Goal: Task Accomplishment & Management: Use online tool/utility

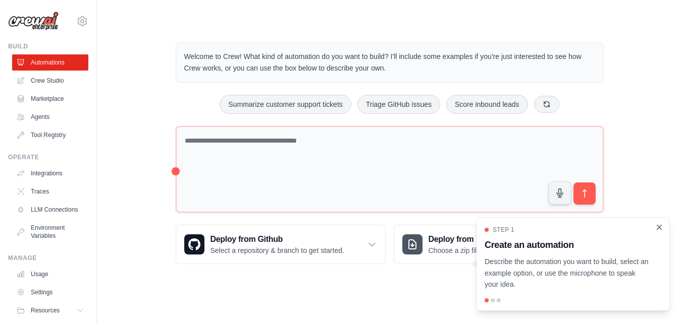
click at [660, 223] on icon "Close walkthrough" at bounding box center [659, 227] width 9 height 9
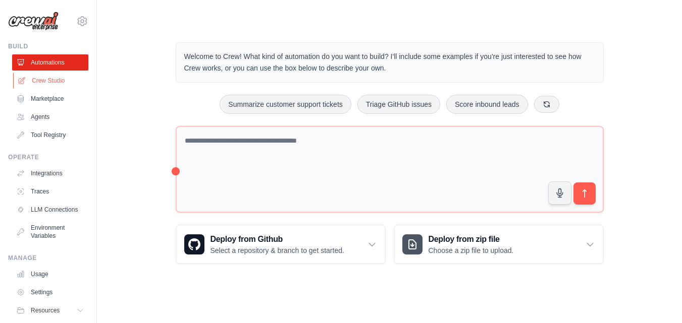
click at [71, 89] on link "Crew Studio" at bounding box center [51, 81] width 76 height 16
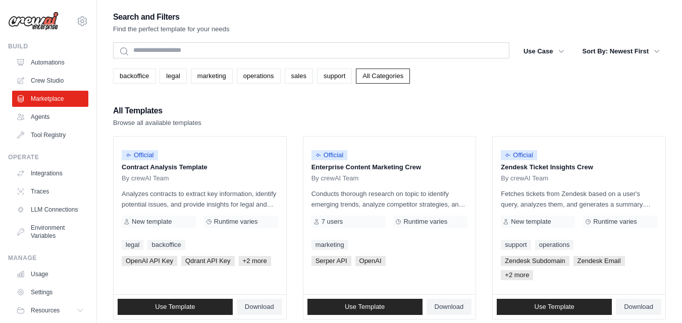
click at [58, 125] on link "Agents" at bounding box center [50, 117] width 76 height 16
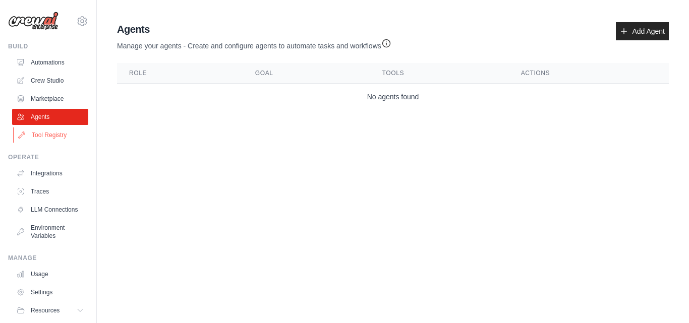
click at [61, 143] on link "Tool Registry" at bounding box center [51, 135] width 76 height 16
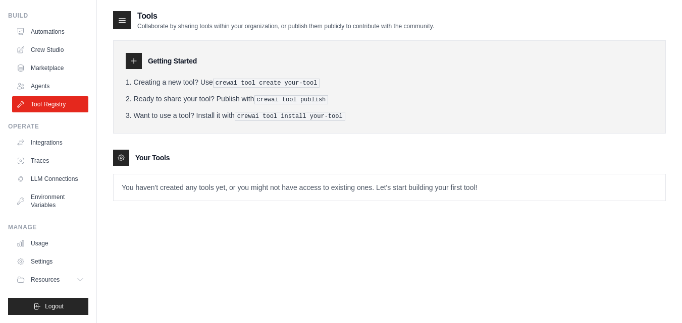
click at [136, 64] on icon at bounding box center [133, 61] width 5 height 5
click at [63, 135] on link "Integrations" at bounding box center [51, 143] width 76 height 16
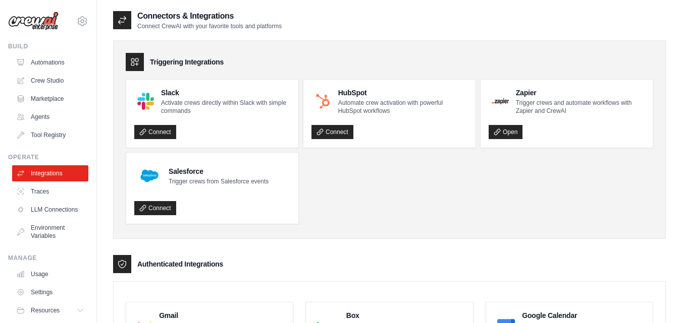
click at [58, 125] on link "Agents" at bounding box center [50, 117] width 76 height 16
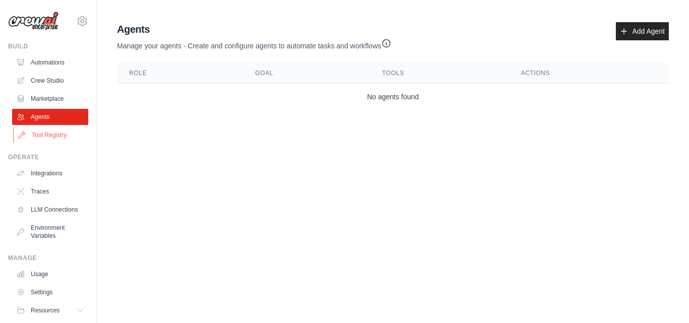
click at [56, 143] on link "Tool Registry" at bounding box center [51, 135] width 76 height 16
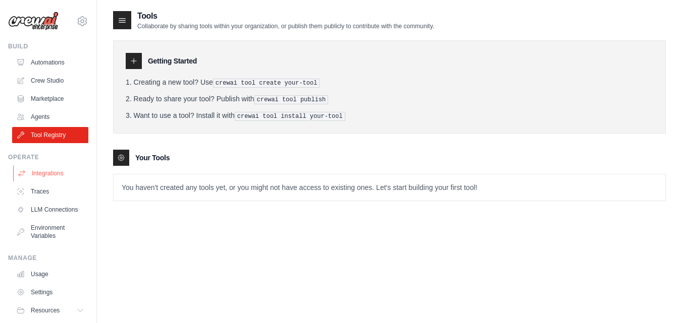
scroll to position [84, 0]
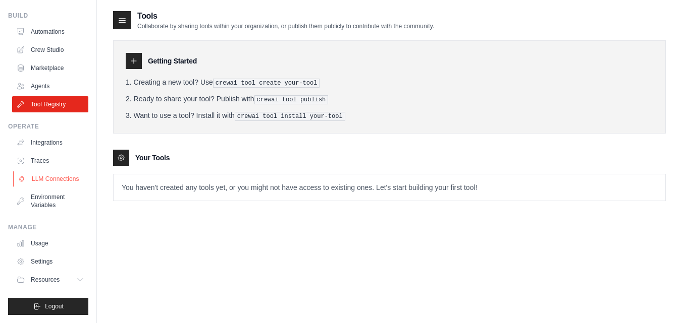
click at [61, 171] on link "LLM Connections" at bounding box center [51, 179] width 76 height 16
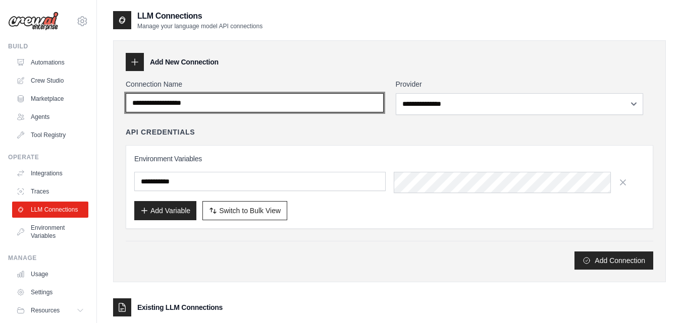
click at [309, 113] on input "Connection Name" at bounding box center [255, 102] width 258 height 19
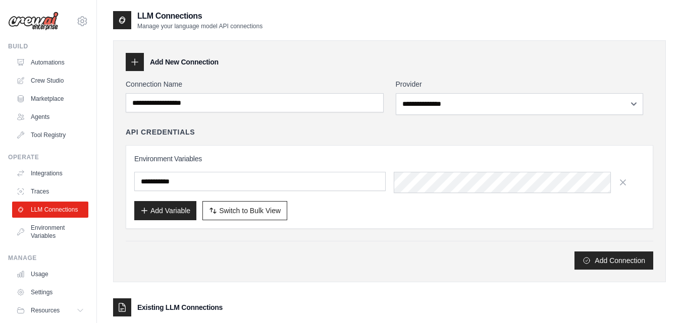
click at [295, 164] on h3 "Environment Variables" at bounding box center [389, 159] width 510 height 10
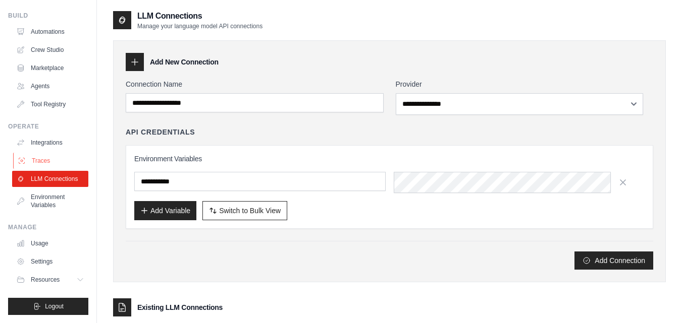
scroll to position [84, 0]
click at [60, 189] on link "Environment Variables" at bounding box center [51, 201] width 76 height 24
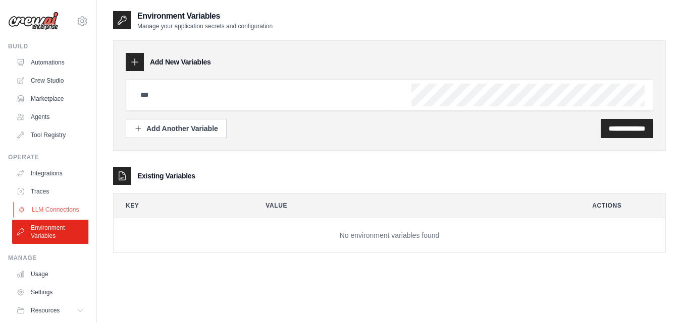
scroll to position [84, 0]
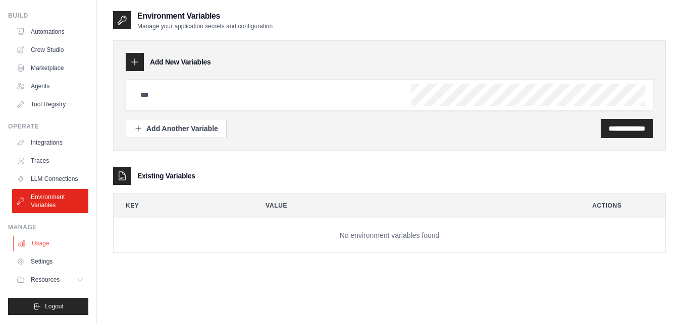
click at [44, 236] on link "Usage" at bounding box center [51, 244] width 76 height 16
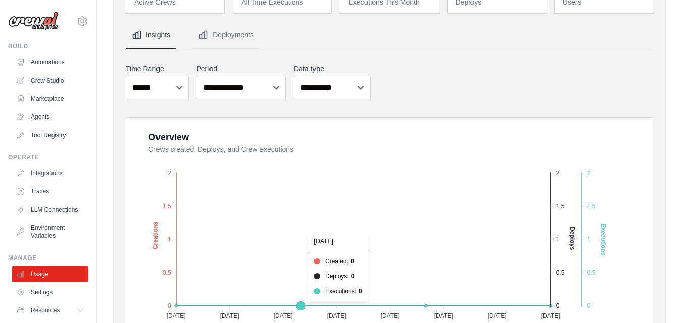
scroll to position [101, 0]
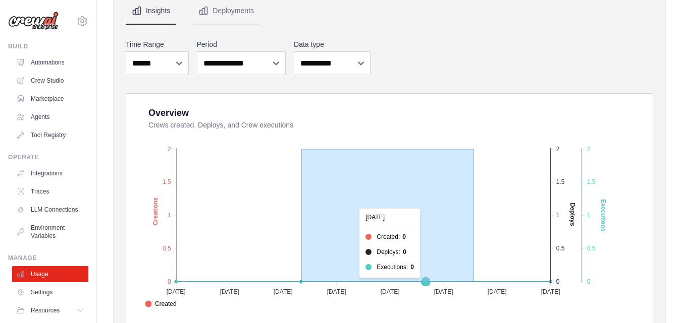
drag, startPoint x: 319, startPoint y: 309, endPoint x: 495, endPoint y: 271, distance: 179.1
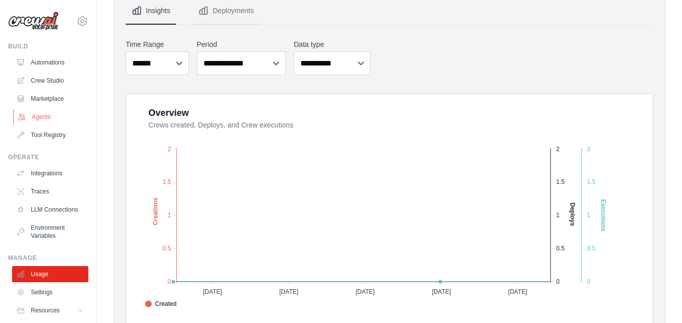
click at [52, 125] on link "Agents" at bounding box center [51, 117] width 76 height 16
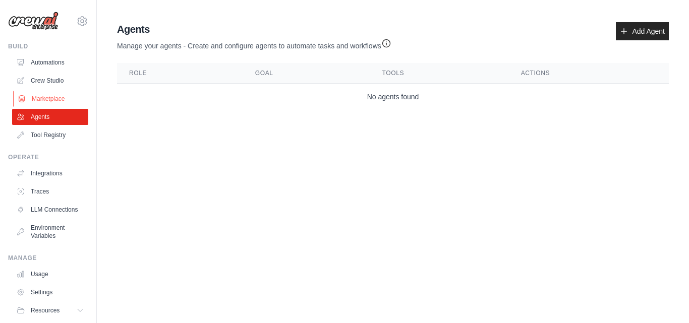
click at [53, 107] on link "Marketplace" at bounding box center [51, 99] width 76 height 16
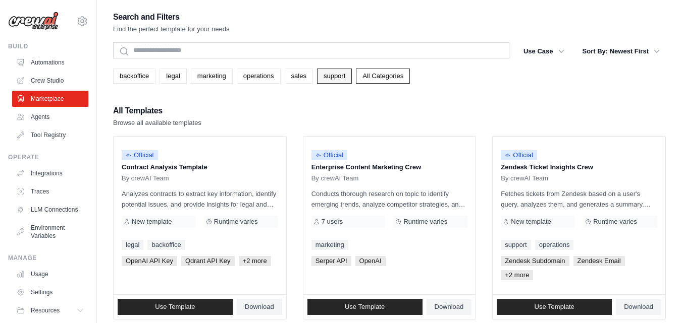
click at [352, 84] on link "support" at bounding box center [334, 76] width 35 height 15
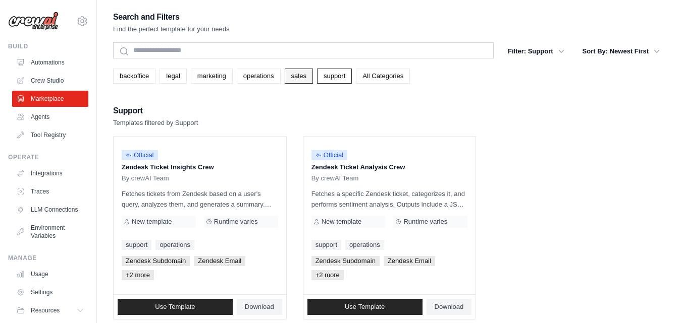
click at [313, 84] on link "sales" at bounding box center [299, 76] width 28 height 15
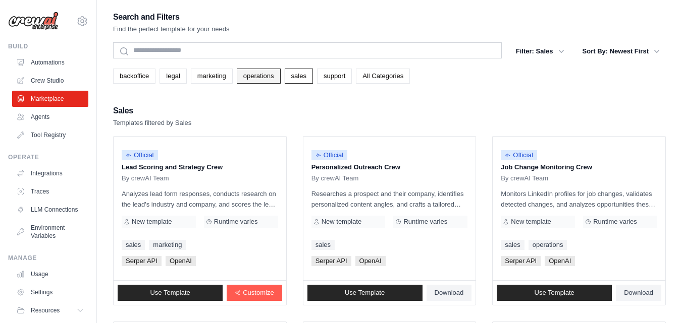
click at [281, 84] on link "operations" at bounding box center [259, 76] width 44 height 15
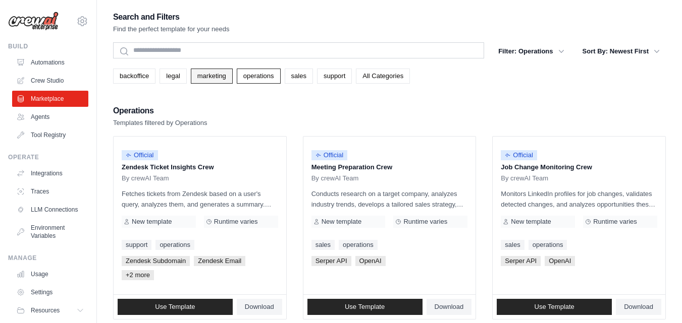
click at [233, 84] on link "marketing" at bounding box center [212, 76] width 42 height 15
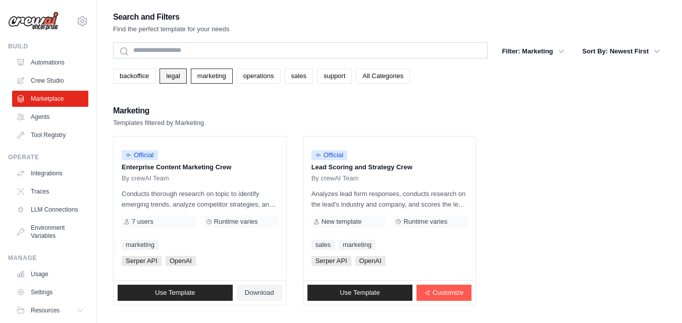
click at [184, 84] on link "legal" at bounding box center [172, 76] width 27 height 15
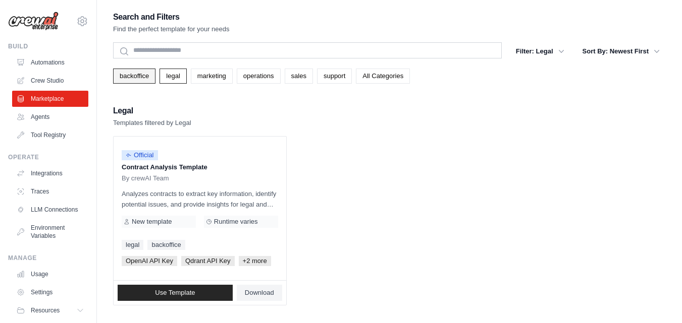
click at [155, 84] on link "backoffice" at bounding box center [134, 76] width 42 height 15
click at [65, 89] on link "Crew Studio" at bounding box center [51, 81] width 76 height 16
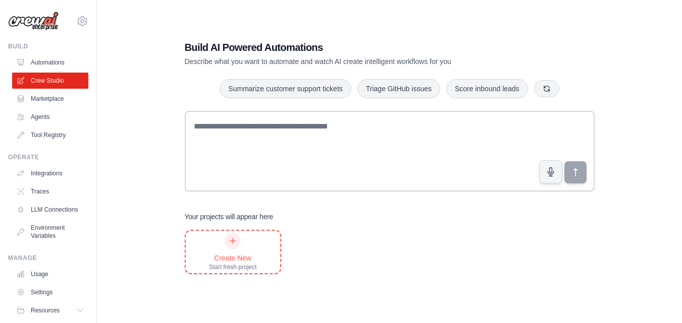
scroll to position [23, 0]
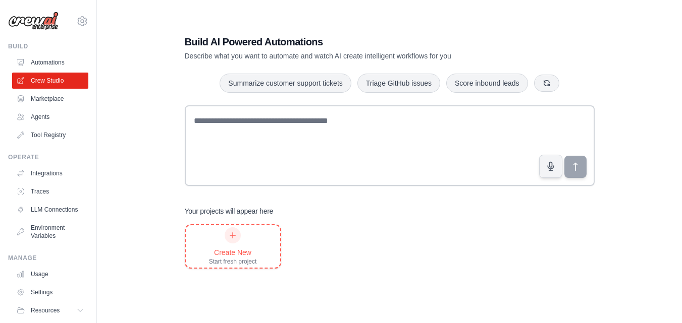
click at [231, 249] on div "Create New Start fresh project" at bounding box center [233, 247] width 48 height 38
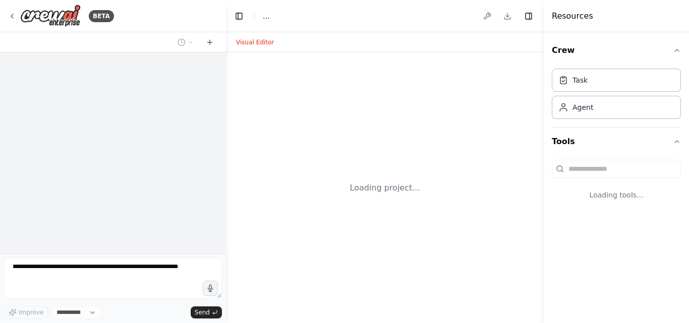
select select "****"
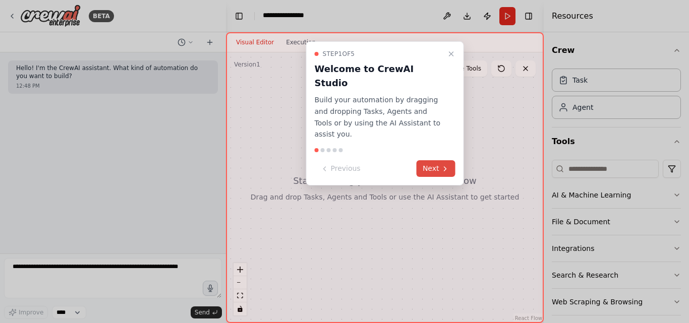
click at [442, 172] on icon at bounding box center [446, 169] width 8 height 8
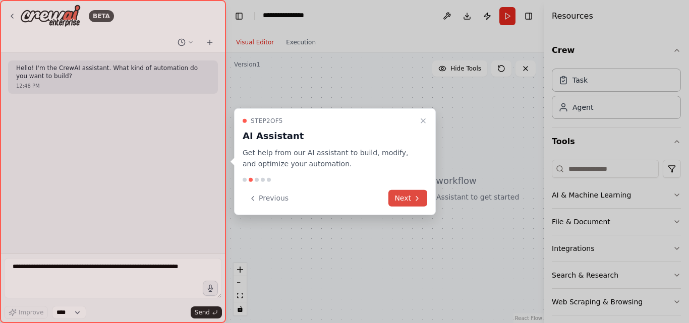
click at [413, 202] on icon at bounding box center [417, 198] width 8 height 8
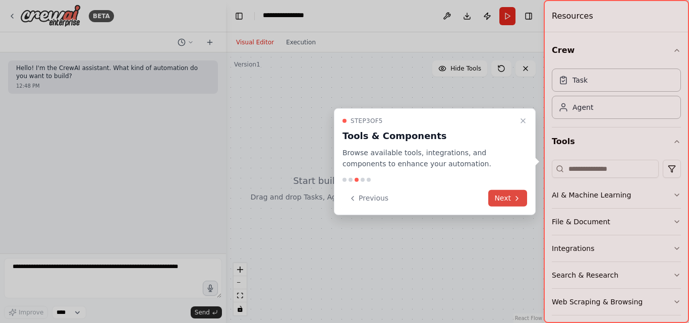
click at [513, 202] on icon at bounding box center [517, 198] width 8 height 8
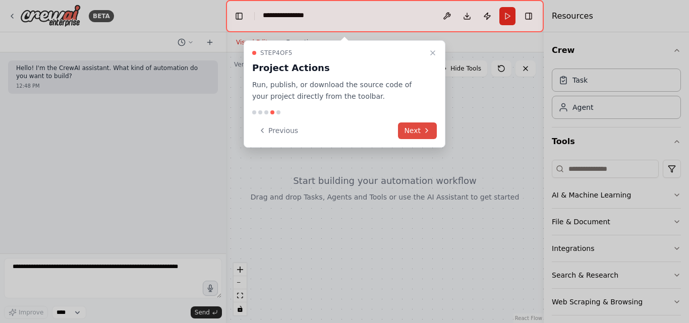
click at [405, 139] on button "Next" at bounding box center [417, 131] width 39 height 17
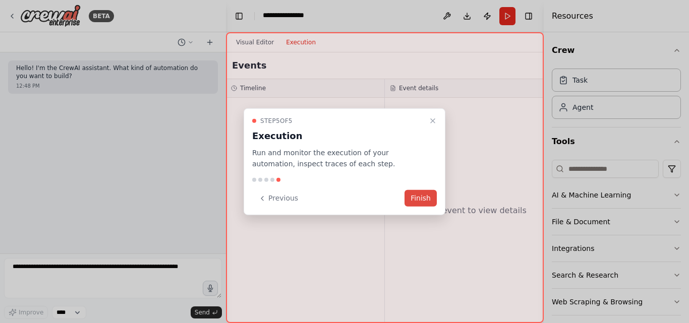
click at [415, 205] on button "Finish" at bounding box center [421, 198] width 32 height 17
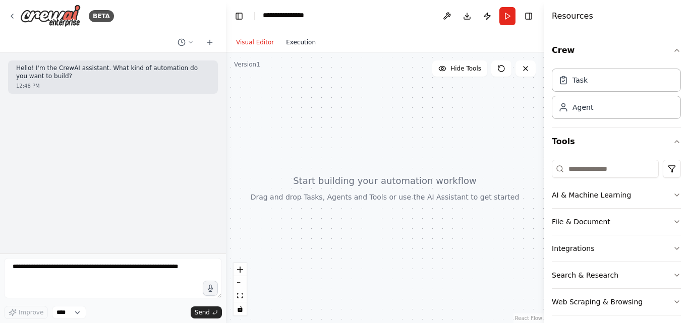
click at [311, 48] on button "Execution" at bounding box center [301, 42] width 42 height 12
click at [263, 44] on button "Visual Editor" at bounding box center [255, 42] width 50 height 12
drag, startPoint x: 268, startPoint y: 133, endPoint x: 343, endPoint y: 179, distance: 87.2
click at [343, 179] on div at bounding box center [385, 187] width 318 height 271
drag, startPoint x: 317, startPoint y: 241, endPoint x: 367, endPoint y: 184, distance: 76.1
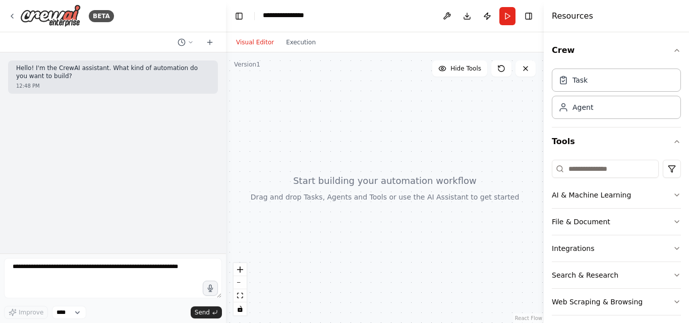
click at [372, 180] on div at bounding box center [385, 187] width 318 height 271
click at [440, 77] on button "Hide Tools" at bounding box center [459, 69] width 55 height 16
click at [440, 77] on button "Show Tools" at bounding box center [459, 69] width 58 height 16
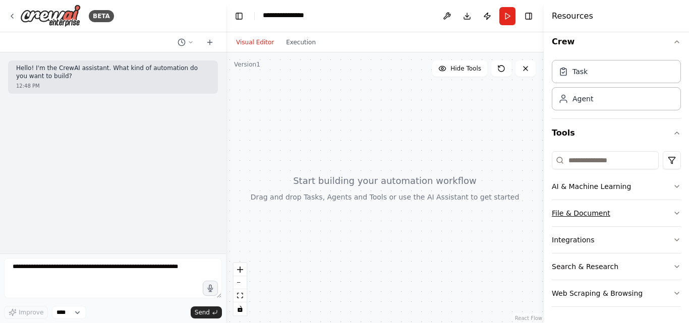
click at [673, 209] on icon "button" at bounding box center [677, 213] width 8 height 8
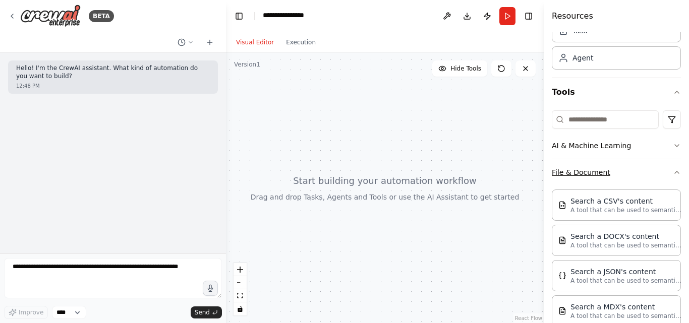
click at [673, 177] on icon "button" at bounding box center [677, 173] width 8 height 8
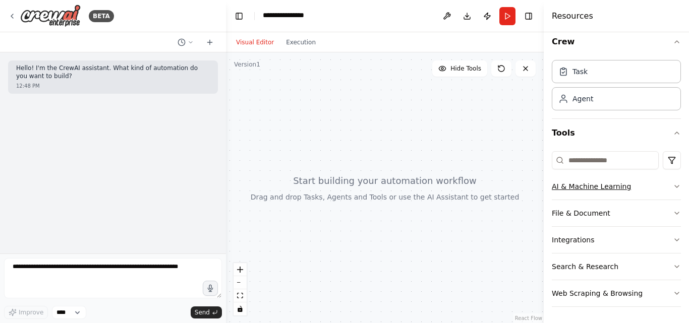
click at [663, 178] on button "AI & Machine Learning" at bounding box center [616, 187] width 129 height 26
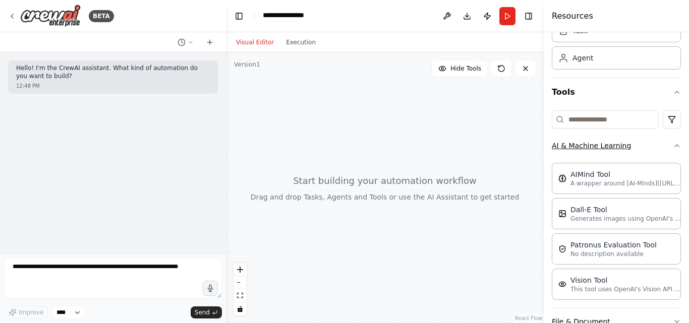
click at [663, 159] on button "AI & Machine Learning" at bounding box center [616, 146] width 129 height 26
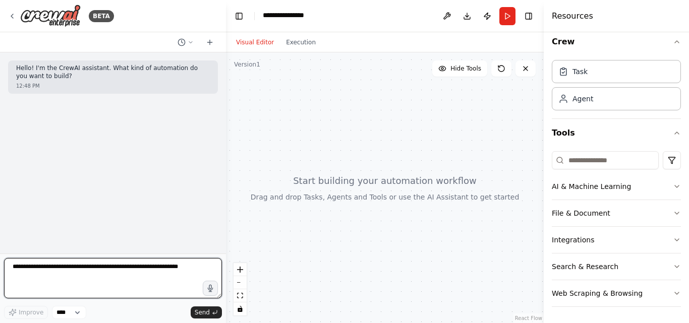
click at [62, 279] on textarea at bounding box center [113, 278] width 218 height 40
drag, startPoint x: 11, startPoint y: 268, endPoint x: 50, endPoint y: 285, distance: 42.1
click at [50, 285] on textarea at bounding box center [113, 278] width 218 height 40
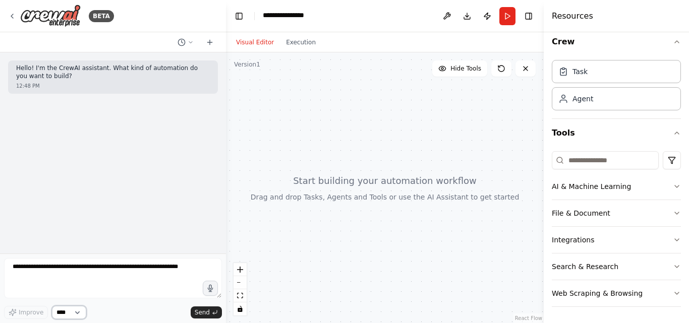
click at [86, 311] on select "****" at bounding box center [69, 312] width 34 height 13
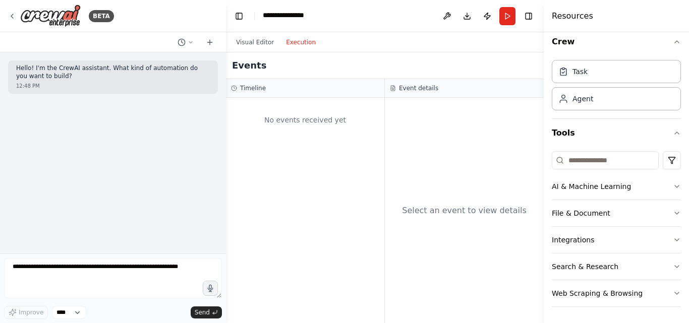
click at [303, 48] on button "Execution" at bounding box center [301, 42] width 42 height 12
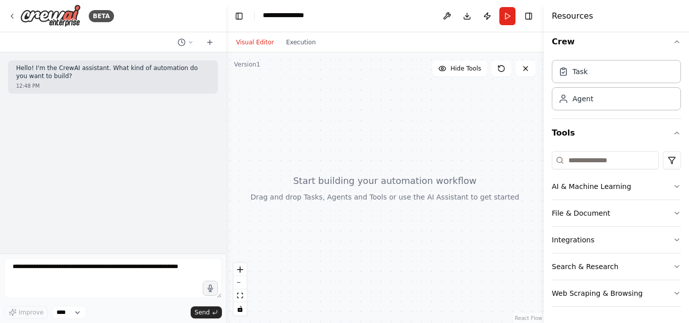
click at [271, 47] on button "Visual Editor" at bounding box center [255, 42] width 50 height 12
click at [525, 23] on button "Toggle Right Sidebar" at bounding box center [529, 16] width 14 height 14
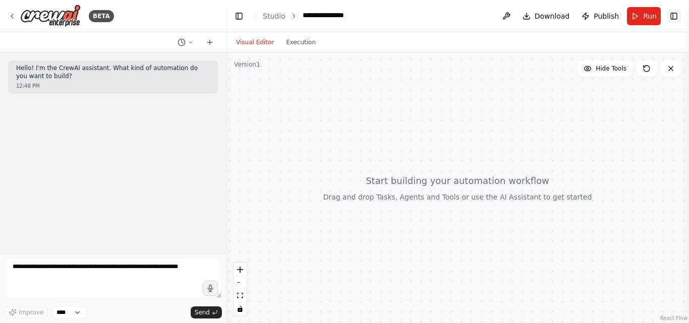
click at [668, 23] on button "Toggle Right Sidebar" at bounding box center [674, 16] width 14 height 14
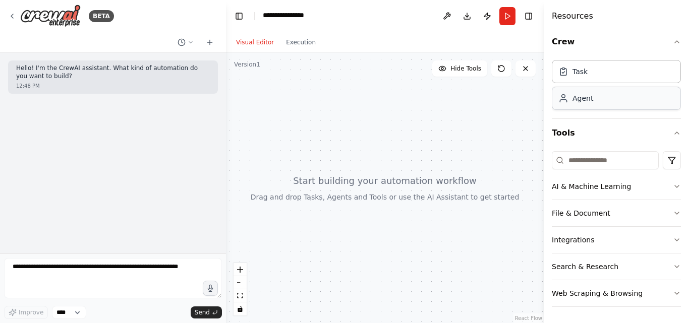
scroll to position [0, 0]
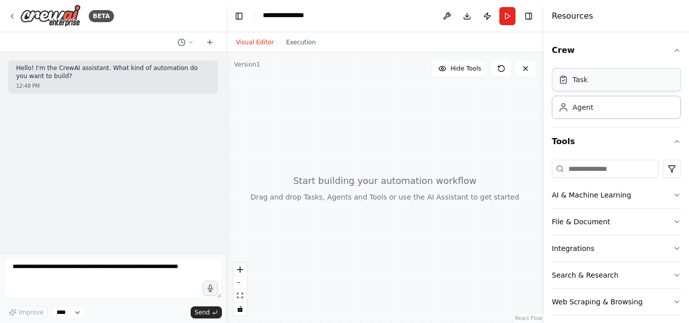
click at [630, 91] on div "Task" at bounding box center [616, 79] width 129 height 23
click at [627, 119] on div "Agent" at bounding box center [616, 106] width 129 height 23
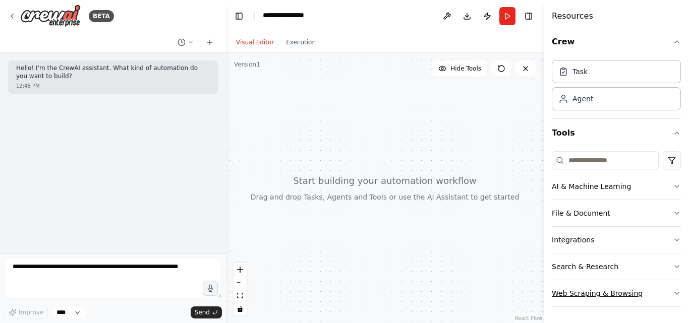
click at [673, 293] on icon "button" at bounding box center [677, 294] width 8 height 8
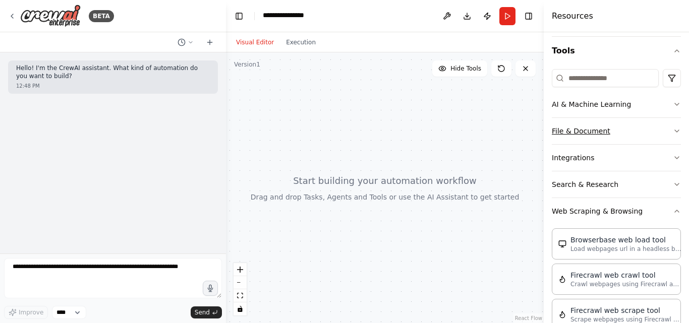
scroll to position [101, 0]
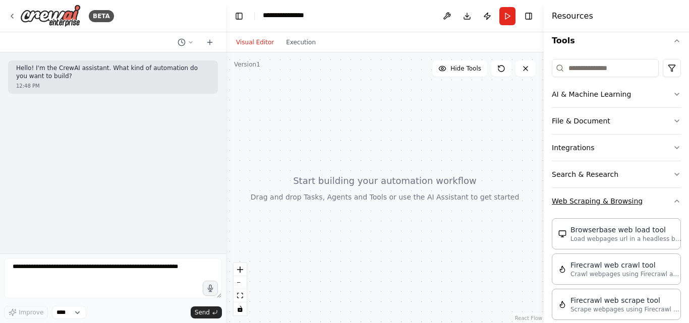
click at [673, 205] on icon "button" at bounding box center [677, 201] width 8 height 8
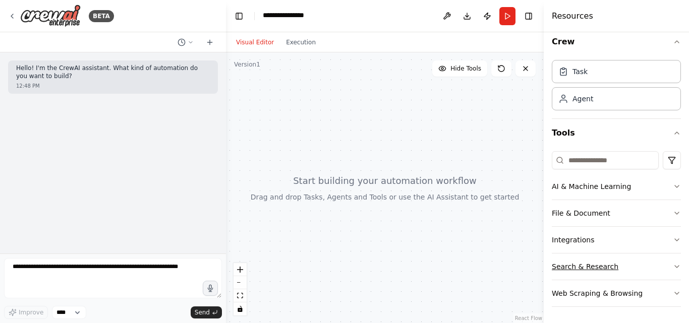
click at [660, 254] on button "Search & Research" at bounding box center [616, 267] width 129 height 26
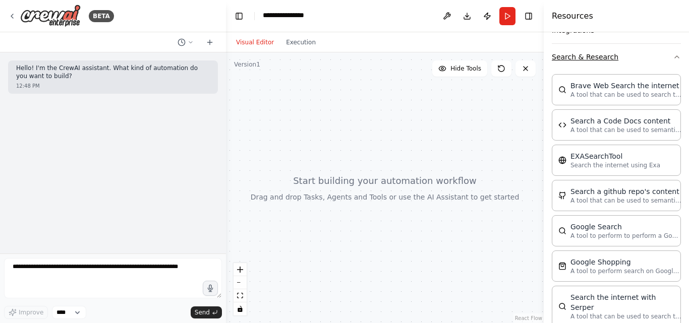
scroll to position [251, 0]
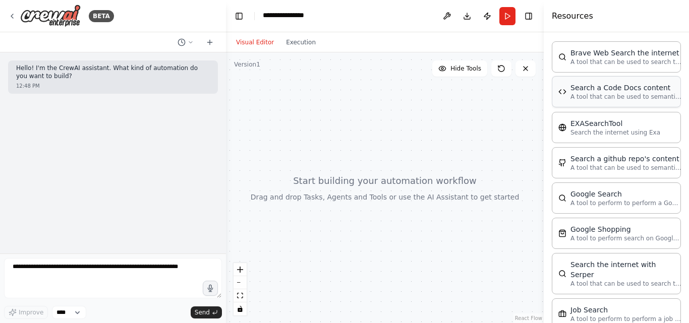
click at [629, 107] on div "Search a Code Docs content A tool that can be used to semantic search a query f…" at bounding box center [616, 91] width 129 height 31
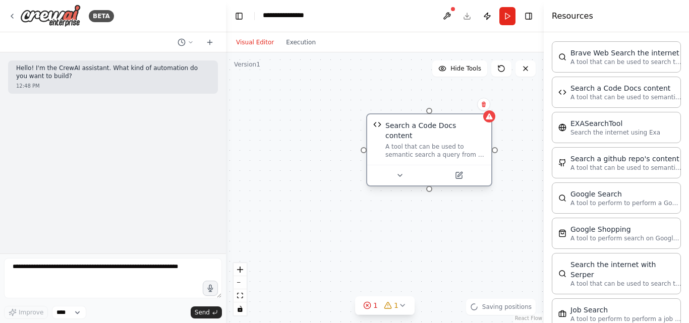
drag, startPoint x: 515, startPoint y: 174, endPoint x: 433, endPoint y: 159, distance: 83.1
click at [433, 159] on div "A tool that can be used to semantic search a query from a Code Docs content." at bounding box center [436, 151] width 100 height 16
click at [486, 111] on button at bounding box center [483, 104] width 13 height 13
click at [482, 107] on icon at bounding box center [484, 105] width 4 height 6
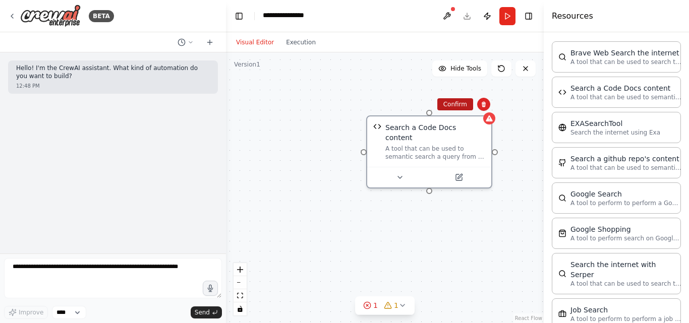
click at [460, 109] on button "Confirm" at bounding box center [456, 104] width 36 height 12
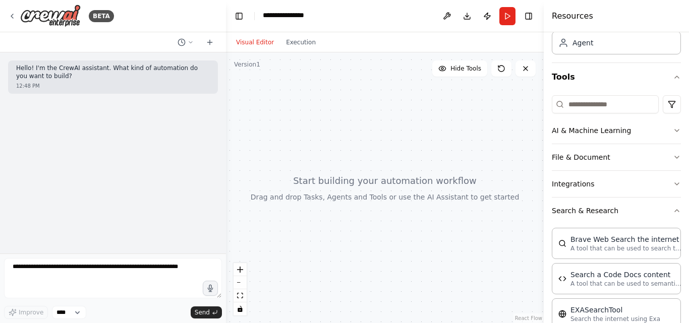
scroll to position [101, 0]
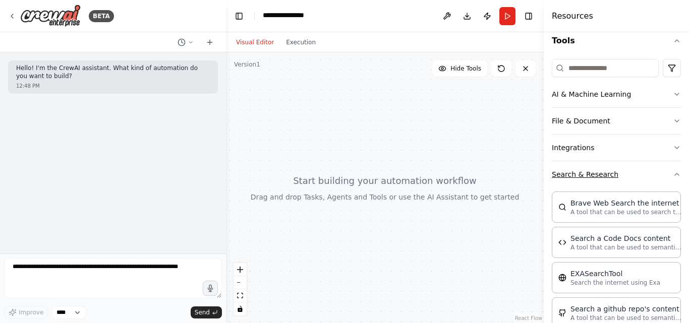
click at [673, 179] on icon "button" at bounding box center [677, 175] width 8 height 8
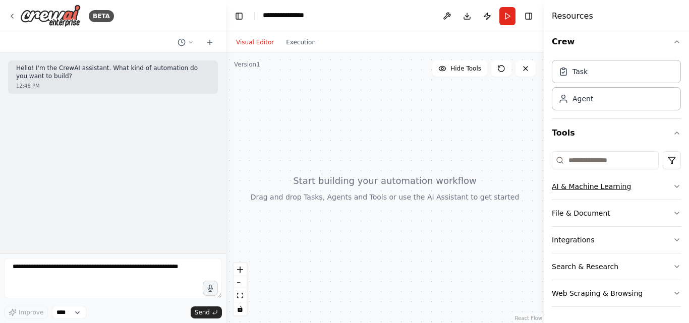
click at [660, 177] on button "AI & Machine Learning" at bounding box center [616, 187] width 129 height 26
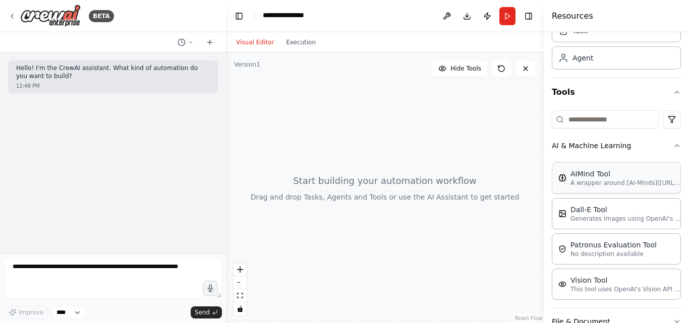
click at [648, 187] on p "A wrapper around [AI-Minds]([URL][DOMAIN_NAME]). Useful for when you need answe…" at bounding box center [626, 183] width 111 height 8
click at [567, 182] on img at bounding box center [563, 178] width 8 height 8
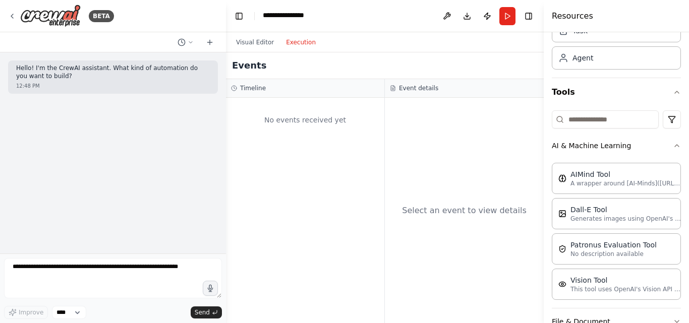
click at [298, 46] on button "Execution" at bounding box center [301, 42] width 42 height 12
click at [178, 46] on icon at bounding box center [182, 42] width 8 height 8
click at [171, 69] on span "Untitled" at bounding box center [139, 69] width 66 height 8
click at [76, 314] on select "****" at bounding box center [69, 312] width 34 height 13
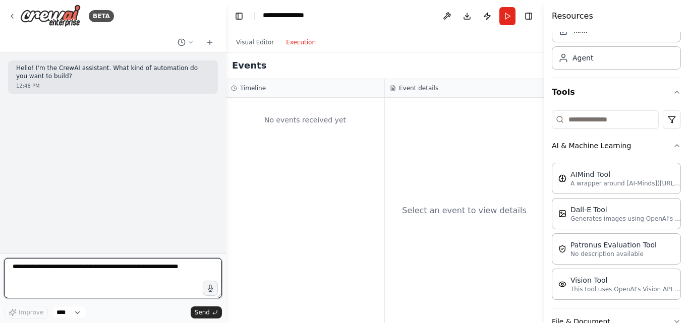
click at [131, 288] on textarea at bounding box center [113, 278] width 218 height 40
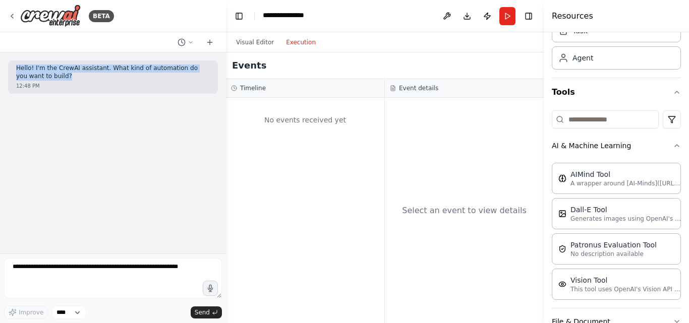
drag, startPoint x: 18, startPoint y: 76, endPoint x: 89, endPoint y: 87, distance: 71.4
click at [89, 80] on p "Hello! I'm the CrewAI assistant. What kind of automation do you want to build?" at bounding box center [113, 73] width 194 height 16
copy p "Hello! I'm the CrewAI assistant. What kind of automation do you want to build?"
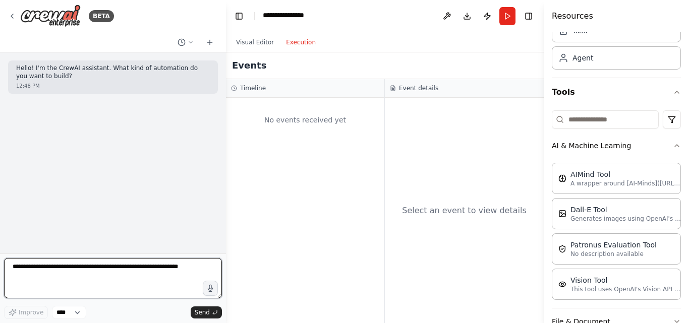
click at [85, 278] on textarea at bounding box center [113, 278] width 218 height 40
paste textarea "**********"
type textarea "**********"
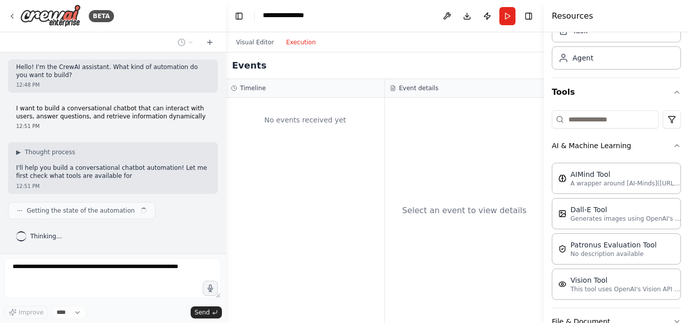
scroll to position [50, 0]
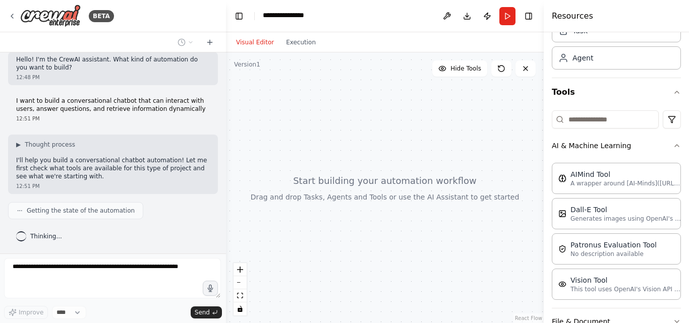
click at [271, 48] on button "Visual Editor" at bounding box center [255, 42] width 50 height 12
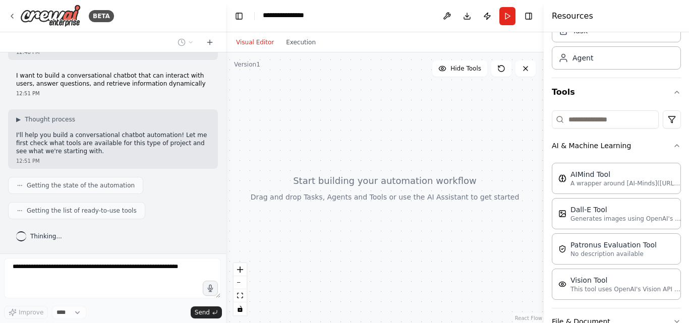
scroll to position [107, 0]
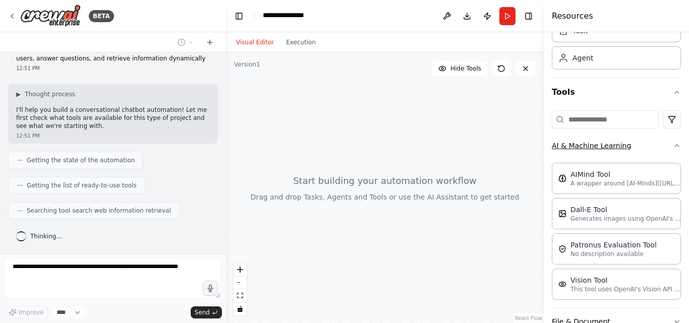
click at [666, 159] on button "AI & Machine Learning" at bounding box center [616, 146] width 129 height 26
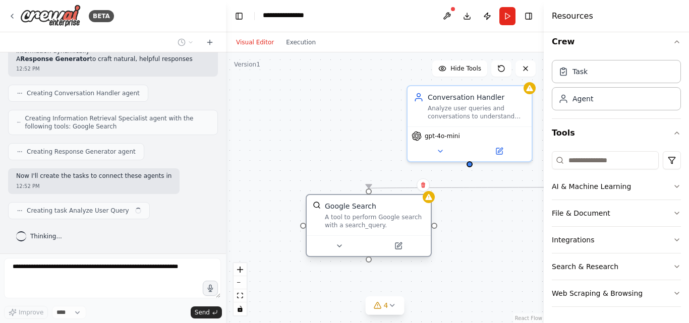
scroll to position [396, 0]
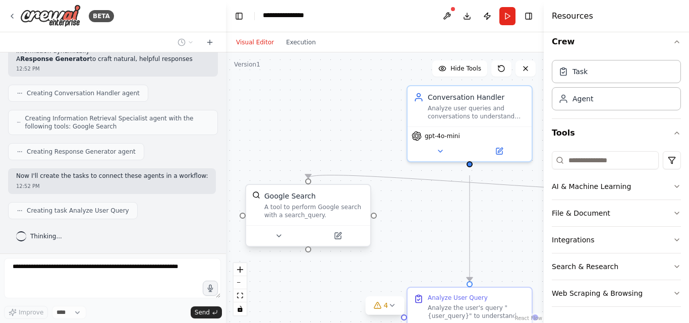
drag, startPoint x: 517, startPoint y: 255, endPoint x: 283, endPoint y: 233, distance: 234.7
click at [283, 226] on div "Google Search A tool to perform Google search with a search_query." at bounding box center [308, 205] width 124 height 40
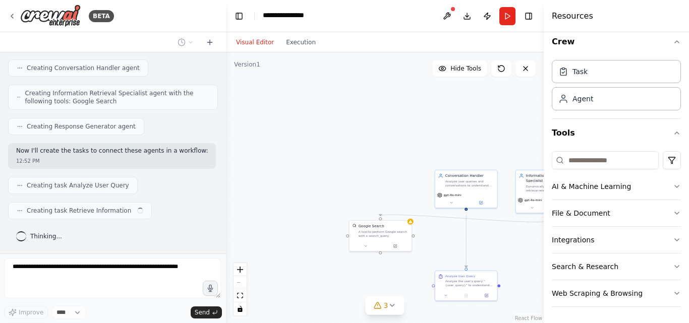
scroll to position [424, 0]
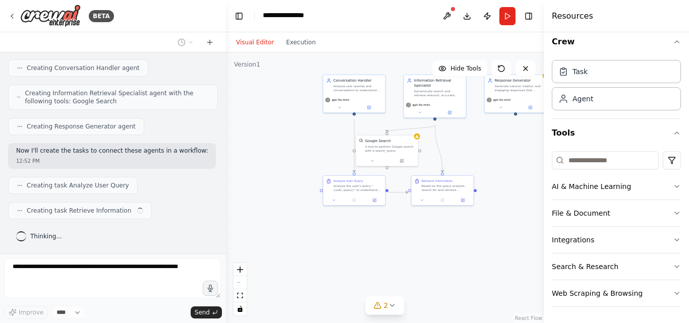
drag, startPoint x: 369, startPoint y: 164, endPoint x: 293, endPoint y: 71, distance: 120.4
click at [293, 71] on div ".deletable-edge-delete-btn { width: 20px; height: 20px; border: 0px solid #ffff…" at bounding box center [385, 187] width 318 height 271
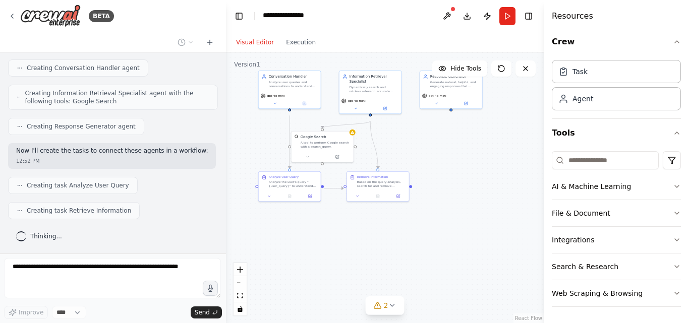
drag, startPoint x: 499, startPoint y: 246, endPoint x: 439, endPoint y: 242, distance: 60.2
click at [439, 242] on div ".deletable-edge-delete-btn { width: 20px; height: 20px; border: 0px solid #ffff…" at bounding box center [385, 187] width 318 height 271
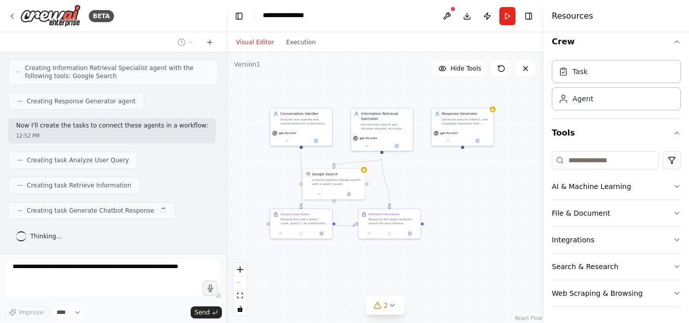
scroll to position [452, 0]
click at [497, 247] on div ".deletable-edge-delete-btn { width: 20px; height: 20px; border: 0px solid #ffff…" at bounding box center [385, 187] width 318 height 271
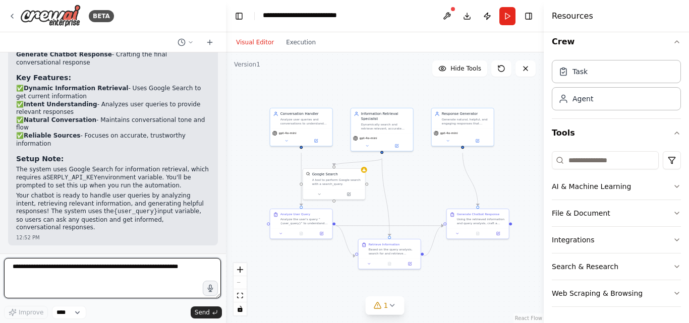
scroll to position [971, 0]
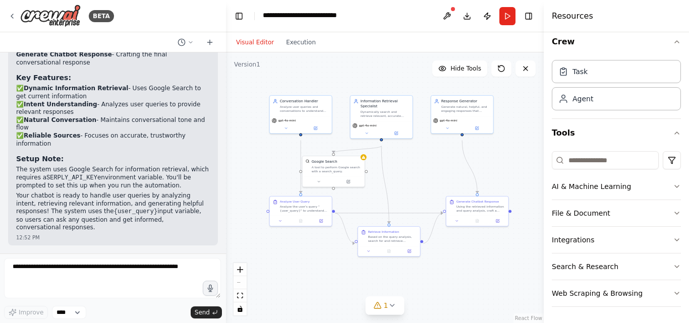
drag, startPoint x: 434, startPoint y: 203, endPoint x: 434, endPoint y: 190, distance: 13.1
click at [434, 191] on div ".deletable-edge-delete-btn { width: 20px; height: 20px; border: 0px solid #ffff…" at bounding box center [385, 187] width 318 height 271
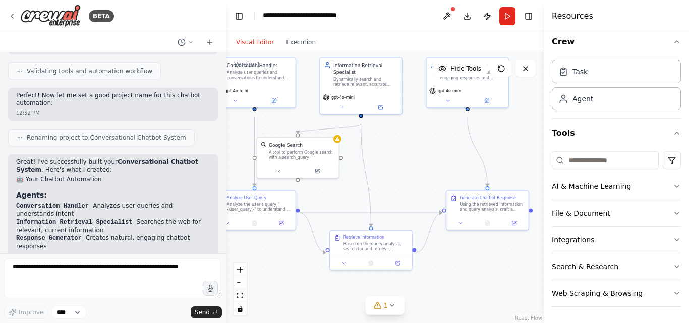
scroll to position [466, 0]
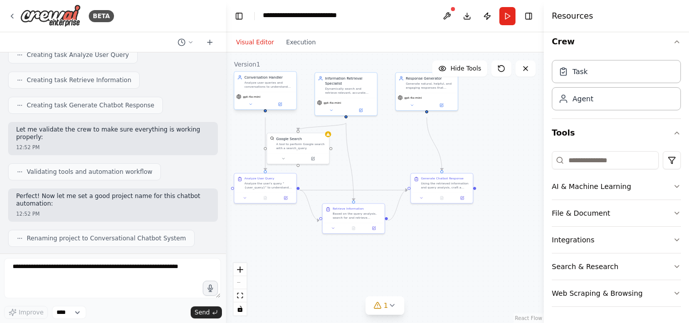
click at [277, 103] on div "gpt-4o-mini" at bounding box center [265, 101] width 62 height 18
click at [344, 97] on div "Information Retrieval Specialist Dynamically search and retrieve relevant, accu…" at bounding box center [346, 84] width 62 height 25
click at [314, 161] on button at bounding box center [313, 158] width 29 height 6
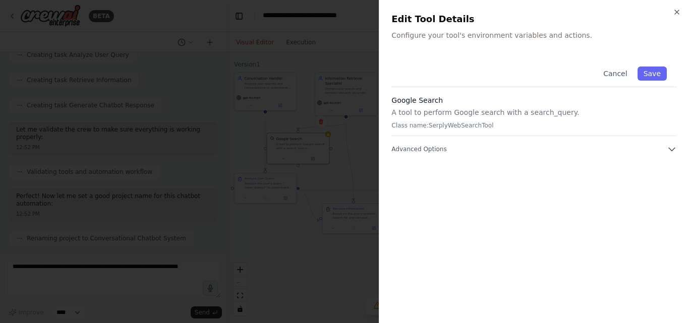
click at [280, 194] on div at bounding box center [344, 161] width 689 height 323
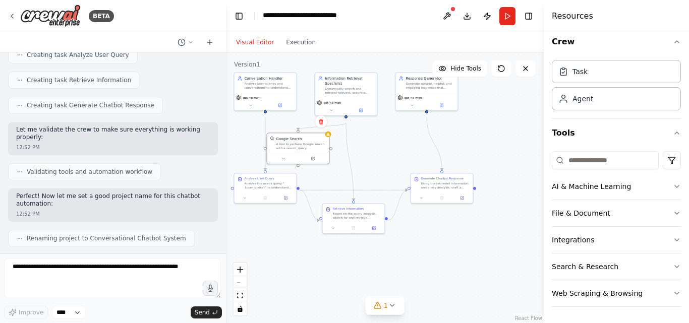
click at [280, 190] on div "Analyze the user's query "{user_query}" to understand their intent, identify wh…" at bounding box center [268, 186] width 49 height 8
click at [274, 201] on div at bounding box center [265, 197] width 62 height 11
click at [337, 219] on div "Based on the query analysis, search for and retrieve relevant, current informat…" at bounding box center [357, 215] width 49 height 8
click at [377, 233] on div at bounding box center [353, 227] width 62 height 11
click at [377, 229] on icon at bounding box center [376, 227] width 3 height 3
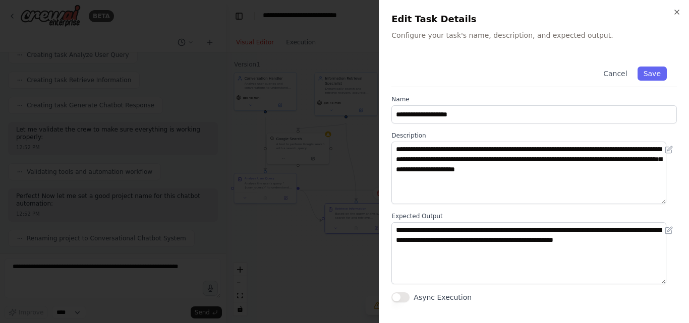
click at [306, 227] on div at bounding box center [344, 161] width 689 height 323
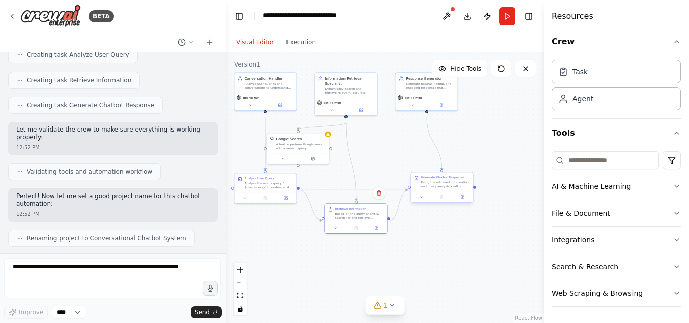
click at [426, 193] on div "Generate Chatbot Response Using the retrieved information and query analysis, c…" at bounding box center [441, 187] width 63 height 31
click at [456, 192] on div "Generate Chatbot Response Using the retrieved information and query analysis, c…" at bounding box center [447, 182] width 62 height 19
click at [406, 171] on div ".deletable-edge-delete-btn { width: 20px; height: 20px; border: 0px solid #ffff…" at bounding box center [385, 187] width 318 height 271
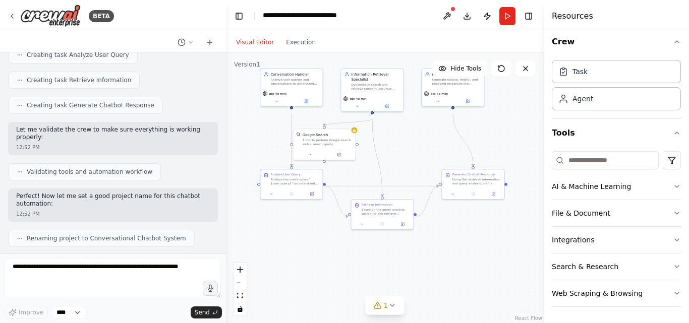
drag, startPoint x: 458, startPoint y: 274, endPoint x: 331, endPoint y: 260, distance: 127.8
click at [481, 269] on div ".deletable-edge-delete-btn { width: 20px; height: 20px; border: 0px solid #ffff…" at bounding box center [385, 187] width 318 height 271
click at [109, 84] on span "Creating task Retrieve Information" at bounding box center [79, 80] width 104 height 8
click at [22, 83] on icon at bounding box center [20, 80] width 6 height 6
click at [27, 59] on div "Creating task Analyze User Query" at bounding box center [73, 55] width 113 height 8
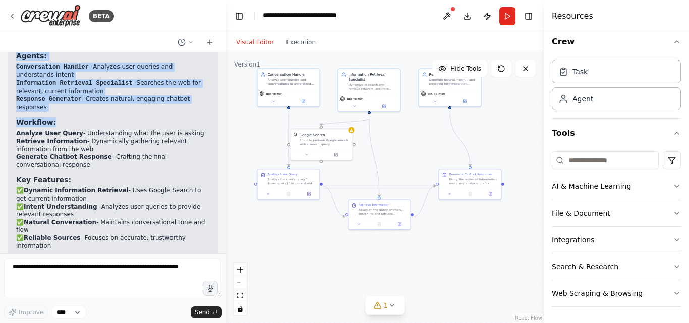
scroll to position [971, 0]
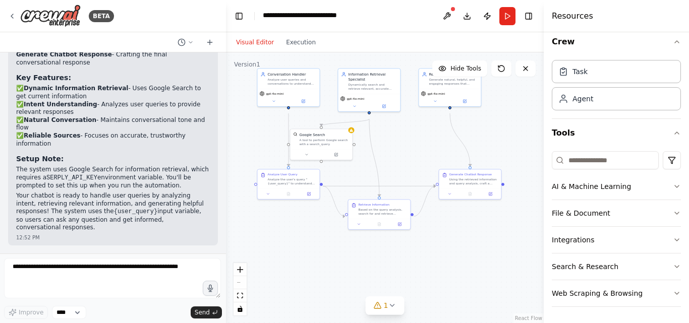
drag, startPoint x: 17, startPoint y: 97, endPoint x: 140, endPoint y: 224, distance: 176.6
click at [140, 224] on div "Hello! I'm the CrewAI assistant. What kind of automation do you want to build? …" at bounding box center [113, 152] width 226 height 201
copy div "I'll help you build a conversational chatbot automation! Let me first check wha…"
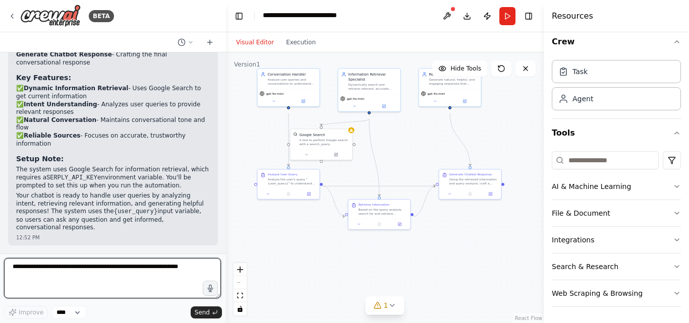
click at [65, 277] on textarea at bounding box center [112, 278] width 217 height 40
click at [149, 276] on textarea at bounding box center [112, 278] width 217 height 40
paste textarea "**********"
type textarea "**********"
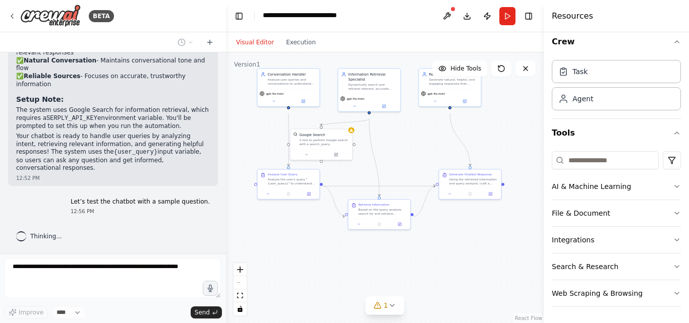
scroll to position [1038, 0]
click at [299, 47] on button "Execution" at bounding box center [301, 42] width 42 height 12
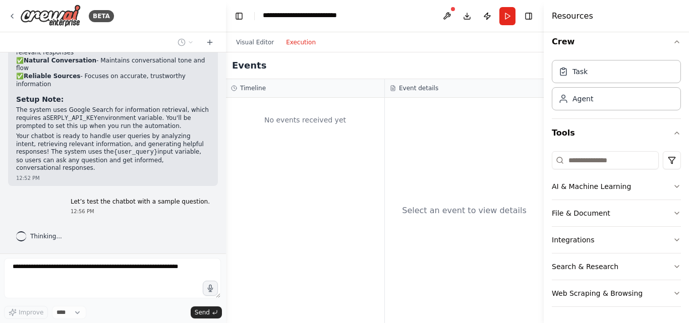
click at [323, 137] on div "No events received yet" at bounding box center [305, 120] width 148 height 34
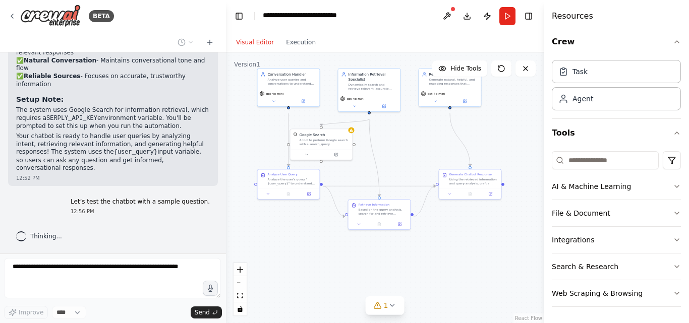
click at [265, 48] on button "Visual Editor" at bounding box center [255, 42] width 50 height 12
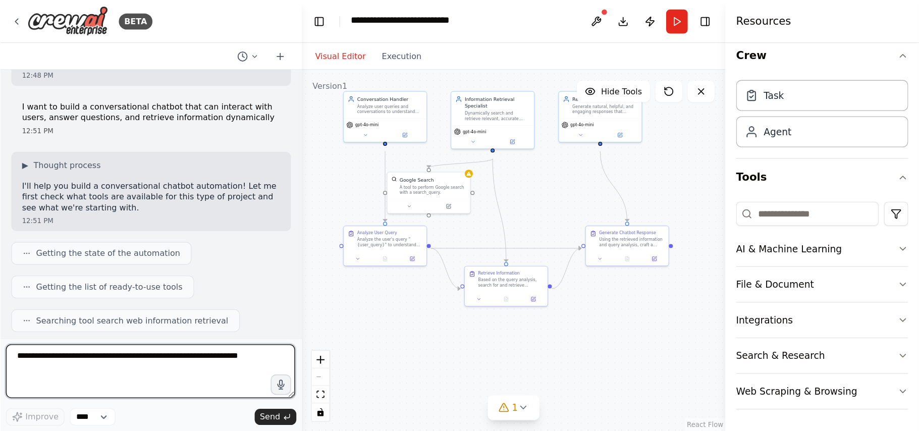
scroll to position [0, 0]
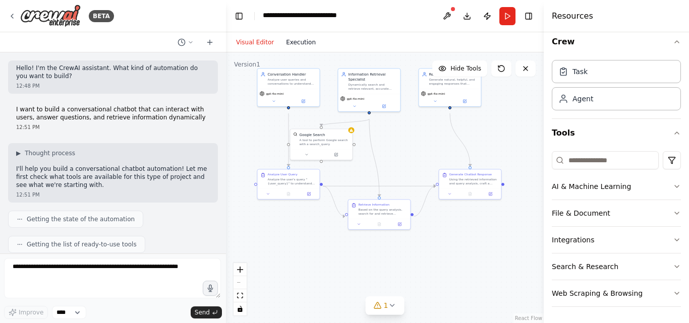
click at [310, 48] on button "Execution" at bounding box center [301, 42] width 42 height 12
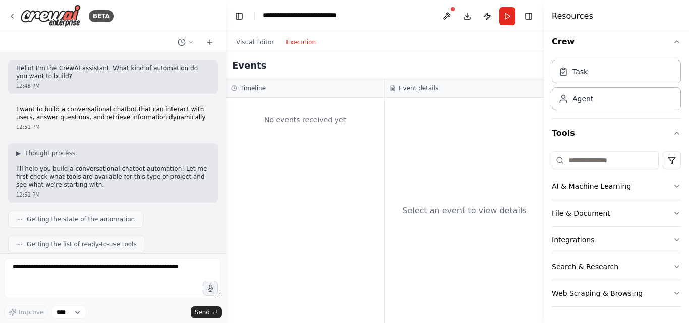
drag, startPoint x: 257, startPoint y: 105, endPoint x: 257, endPoint y: 98, distance: 7.1
click at [257, 98] on div "Timeline" at bounding box center [305, 88] width 158 height 19
click at [254, 47] on button "Visual Editor" at bounding box center [255, 42] width 50 height 12
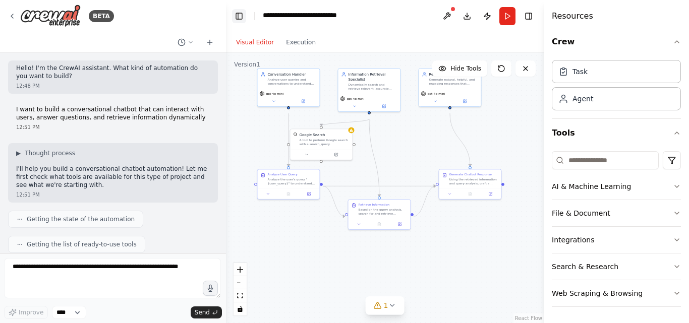
click at [240, 12] on button "Toggle Left Sidebar" at bounding box center [239, 16] width 14 height 14
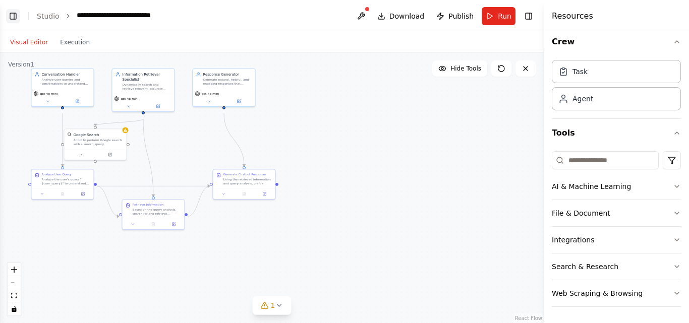
click at [13, 15] on button "Toggle Left Sidebar" at bounding box center [13, 16] width 14 height 14
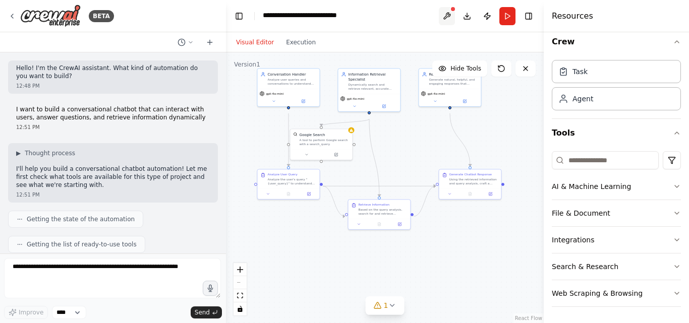
click at [440, 19] on button at bounding box center [447, 16] width 16 height 18
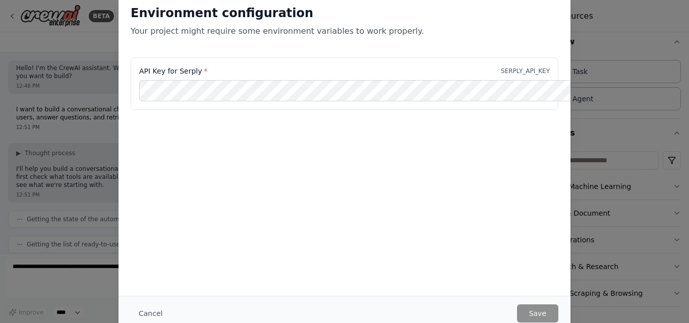
click at [515, 223] on div "Environment configuration Your project might require some environment variables…" at bounding box center [345, 144] width 452 height 303
drag, startPoint x: 461, startPoint y: 200, endPoint x: 463, endPoint y: 227, distance: 26.8
click at [463, 227] on div "Environment configuration Your project might require some environment variables…" at bounding box center [345, 144] width 452 height 303
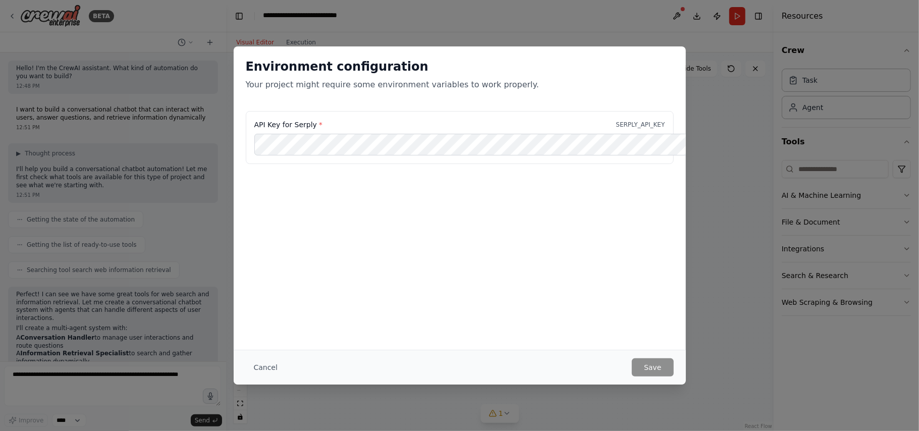
drag, startPoint x: 409, startPoint y: 348, endPoint x: 257, endPoint y: 348, distance: 151.9
click at [262, 323] on div "Cancel Save" at bounding box center [460, 367] width 452 height 35
click at [673, 323] on button "Save" at bounding box center [652, 367] width 41 height 18
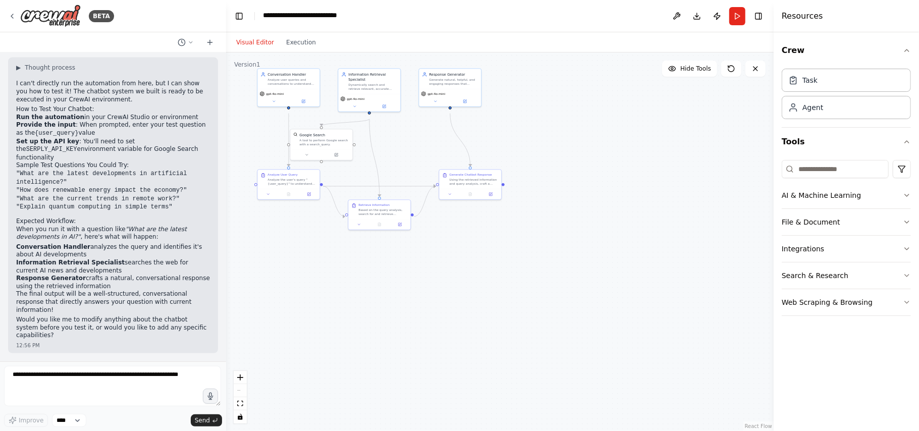
scroll to position [1236, 0]
click at [689, 119] on div "Agent" at bounding box center [846, 106] width 129 height 23
click at [689, 91] on div "Task" at bounding box center [846, 79] width 129 height 23
click at [689, 54] on icon "button" at bounding box center [907, 50] width 8 height 8
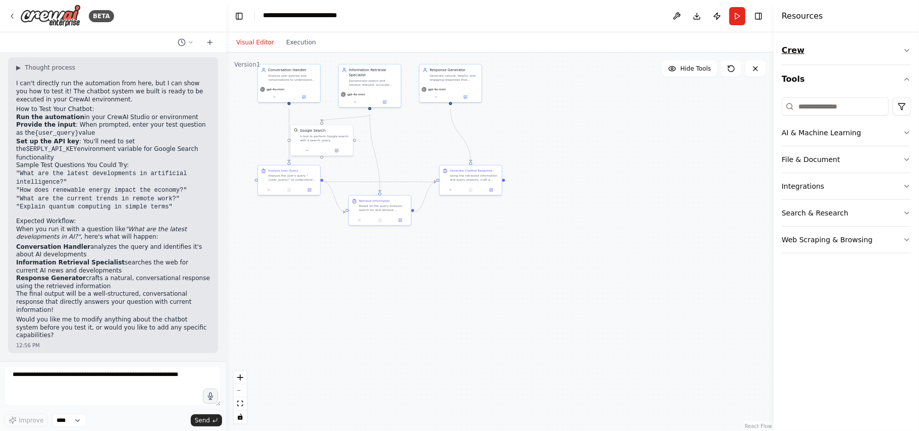
click at [689, 65] on button "Crew" at bounding box center [846, 50] width 129 height 28
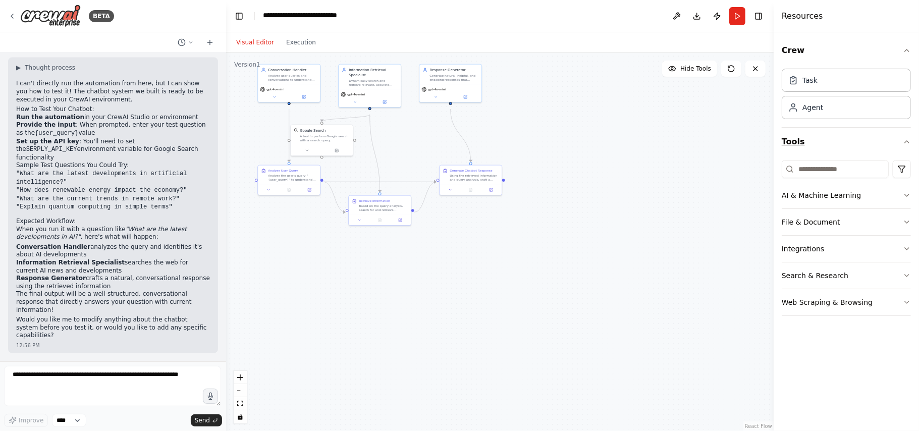
click at [689, 152] on button "Tools" at bounding box center [846, 142] width 129 height 28
click at [689, 119] on div "Agent" at bounding box center [846, 106] width 129 height 23
drag, startPoint x: 812, startPoint y: 124, endPoint x: 621, endPoint y: 111, distance: 191.7
click at [621, 111] on div ".deletable-edge-delete-btn { width: 20px; height: 20px; border: 0px solid #ffff…" at bounding box center [500, 241] width 548 height 378
click at [689, 21] on button "Publish" at bounding box center [717, 16] width 16 height 18
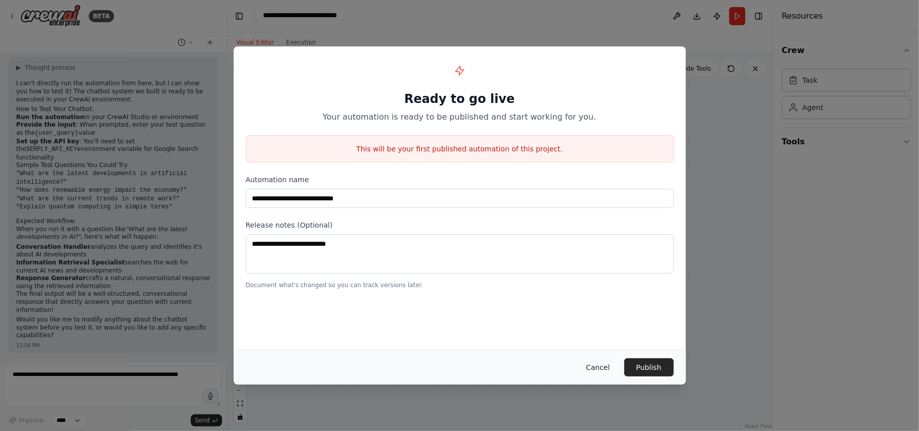
click at [613, 323] on button "Cancel" at bounding box center [598, 367] width 40 height 18
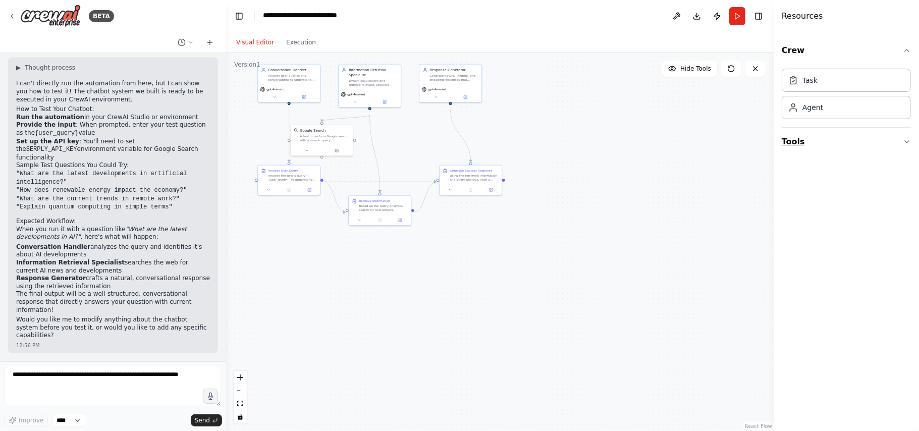
click at [689, 156] on button "Tools" at bounding box center [846, 142] width 129 height 28
click at [689, 89] on div "Task" at bounding box center [846, 79] width 129 height 23
click at [689, 16] on h4 "Resources" at bounding box center [802, 16] width 41 height 12
click at [689, 13] on button "Toggle Right Sidebar" at bounding box center [758, 16] width 14 height 14
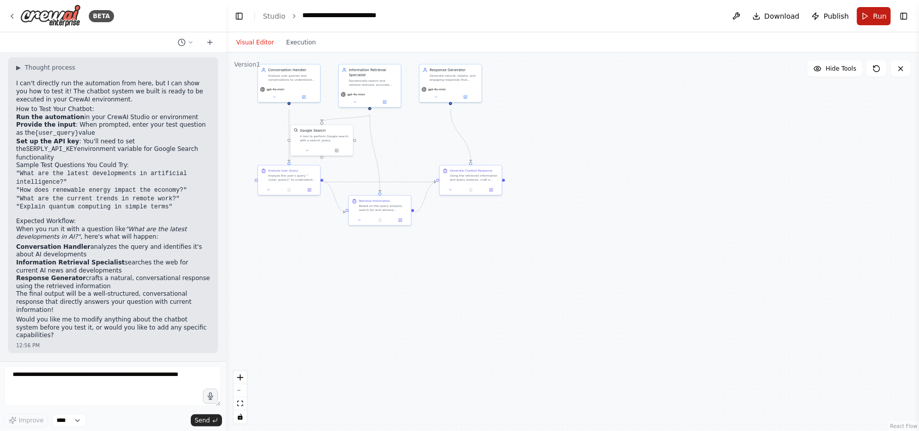
click at [689, 19] on span "Run" at bounding box center [880, 16] width 14 height 10
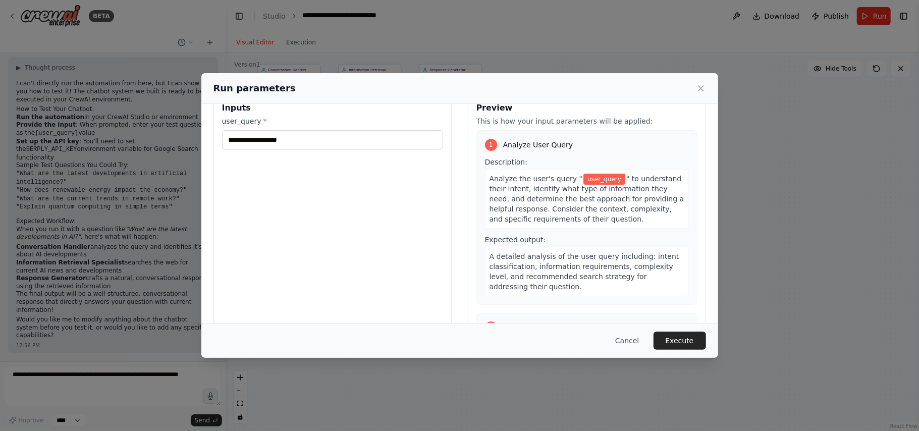
scroll to position [0, 0]
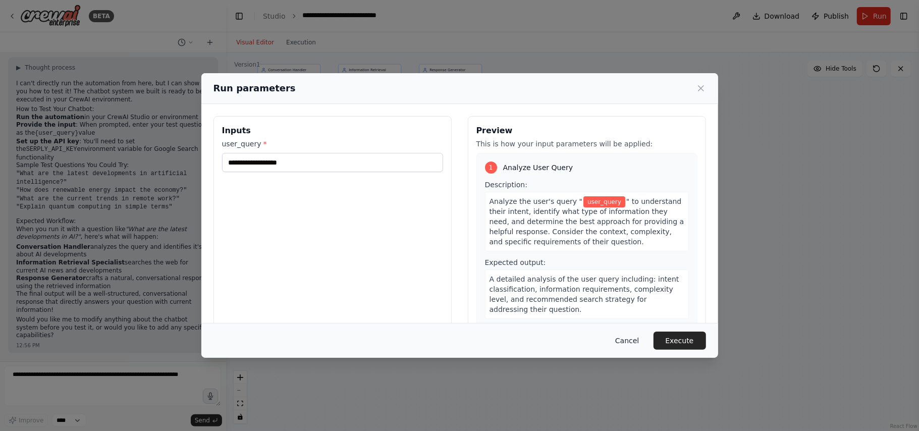
click at [647, 323] on button "Cancel" at bounding box center [627, 341] width 40 height 18
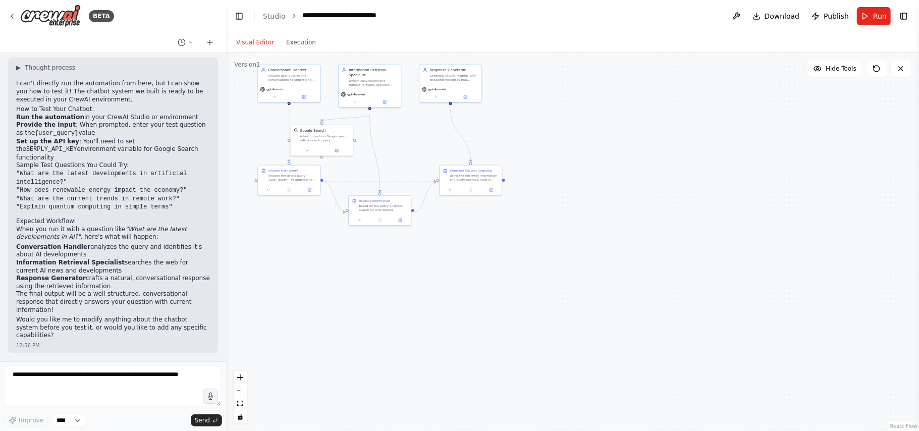
scroll to position [1236, 0]
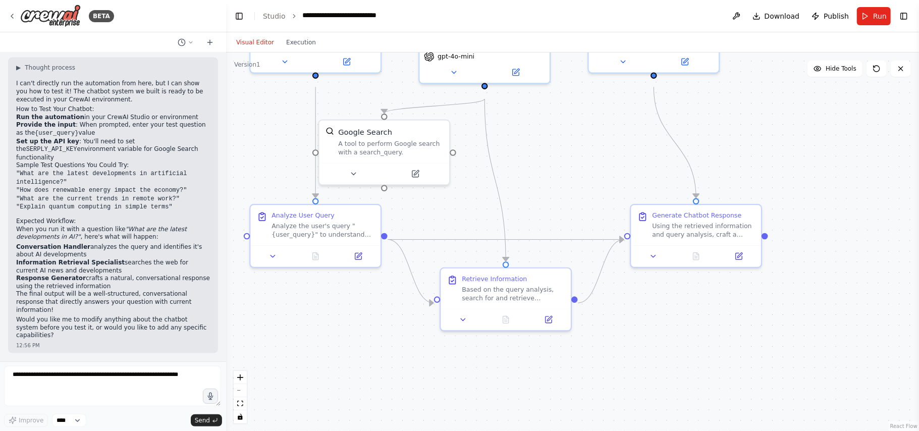
drag, startPoint x: 469, startPoint y: 311, endPoint x: 529, endPoint y: 383, distance: 93.2
click at [529, 323] on div ".deletable-edge-delete-btn { width: 20px; height: 20px; border: 0px solid #ffff…" at bounding box center [572, 241] width 693 height 378
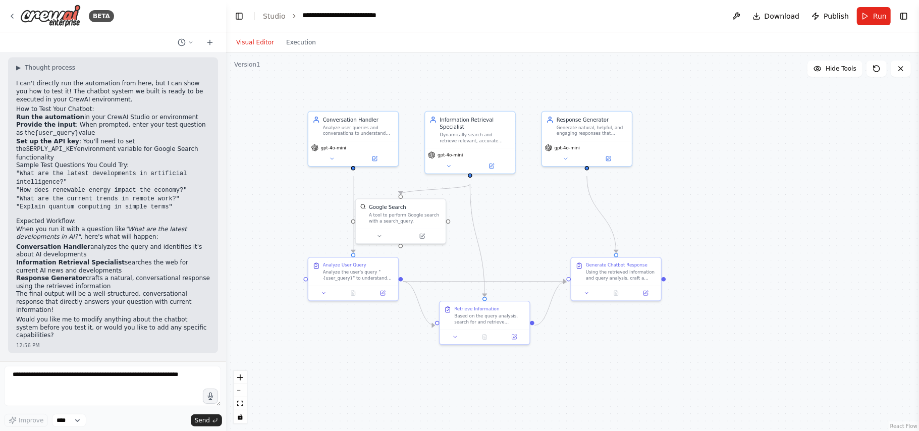
drag, startPoint x: 763, startPoint y: 192, endPoint x: 790, endPoint y: 138, distance: 60.0
click at [689, 138] on div ".deletable-edge-delete-btn { width: 20px; height: 20px; border: 0px solid #ffff…" at bounding box center [572, 241] width 693 height 378
